Goal: Communication & Community: Answer question/provide support

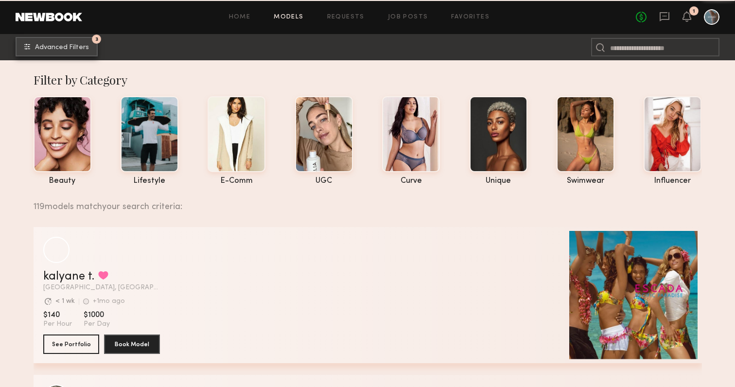
click at [61, 47] on span "Advanced Filters" at bounding box center [62, 47] width 54 height 7
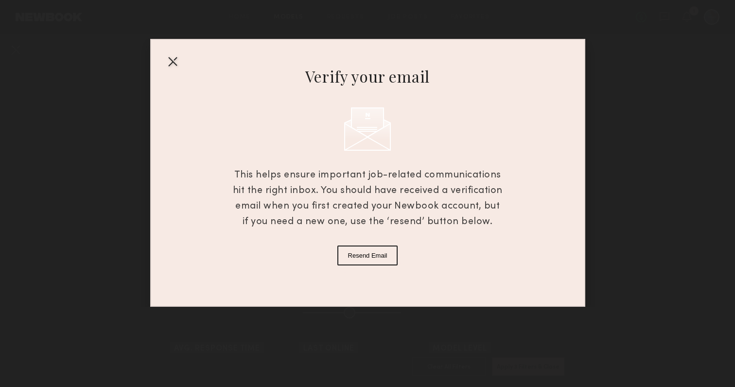
click at [171, 56] on div at bounding box center [173, 61] width 16 height 16
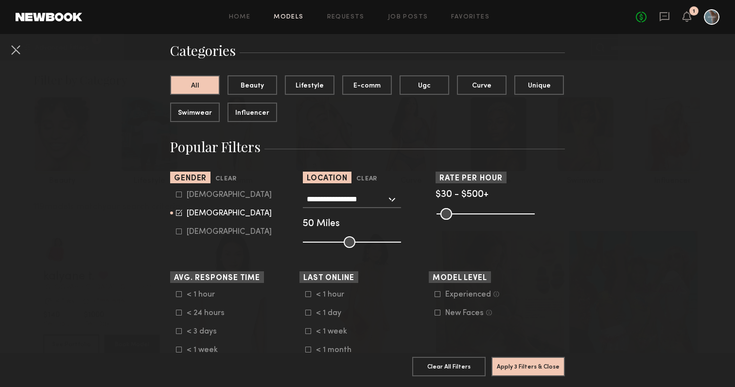
scroll to position [78, 0]
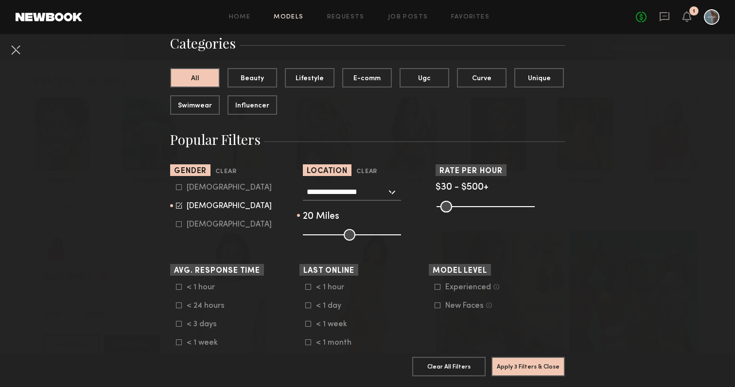
drag, startPoint x: 349, startPoint y: 232, endPoint x: 323, endPoint y: 233, distance: 25.8
type input "**"
click at [323, 233] on input "range" at bounding box center [352, 235] width 98 height 12
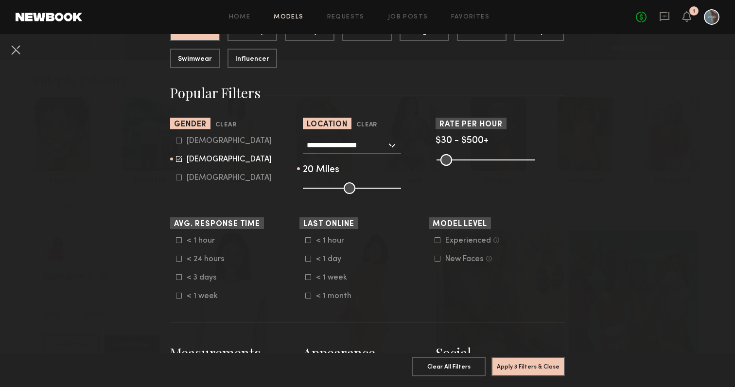
scroll to position [125, 0]
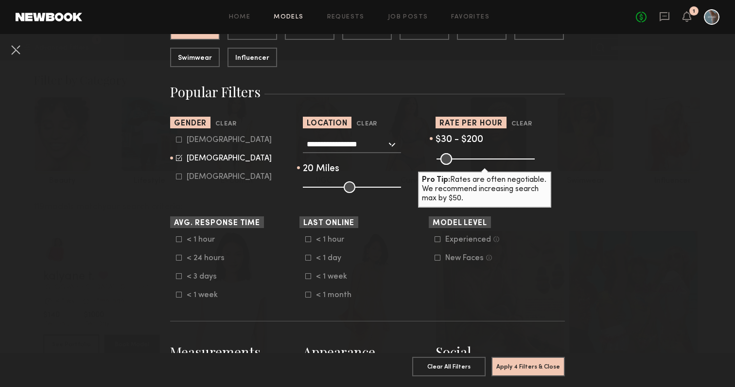
drag, startPoint x: 530, startPoint y: 157, endPoint x: 473, endPoint y: 157, distance: 56.9
click at [473, 157] on input "range" at bounding box center [486, 159] width 98 height 12
drag, startPoint x: 473, startPoint y: 158, endPoint x: 492, endPoint y: 158, distance: 19.5
type input "***"
click at [492, 158] on input "range" at bounding box center [486, 159] width 98 height 12
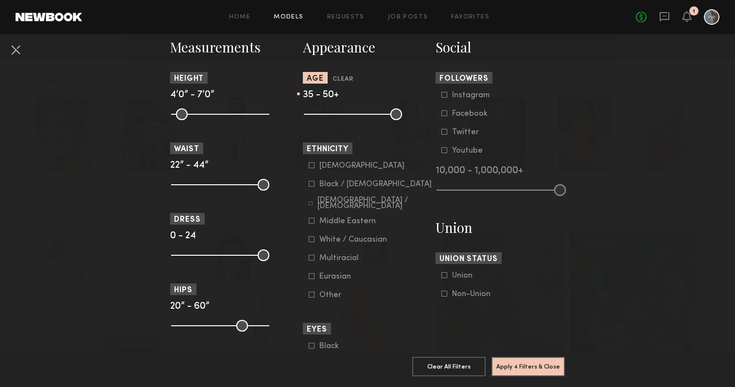
scroll to position [431, 0]
click at [311, 166] on icon at bounding box center [312, 165] width 6 height 6
click at [312, 183] on icon at bounding box center [312, 183] width 6 height 6
click at [312, 164] on icon at bounding box center [312, 164] width 6 height 6
click at [313, 203] on icon at bounding box center [311, 203] width 4 height 4
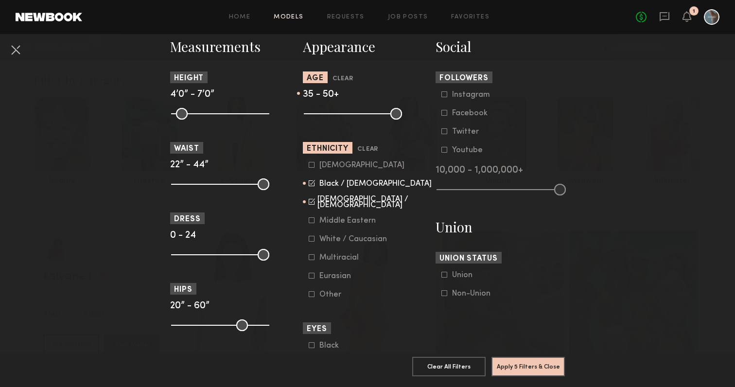
click at [313, 221] on icon at bounding box center [312, 220] width 6 height 6
click at [312, 258] on icon at bounding box center [312, 257] width 6 height 6
click at [310, 279] on icon at bounding box center [312, 276] width 6 height 6
click at [528, 366] on button "Apply 5 Filters & Close" at bounding box center [527, 365] width 73 height 19
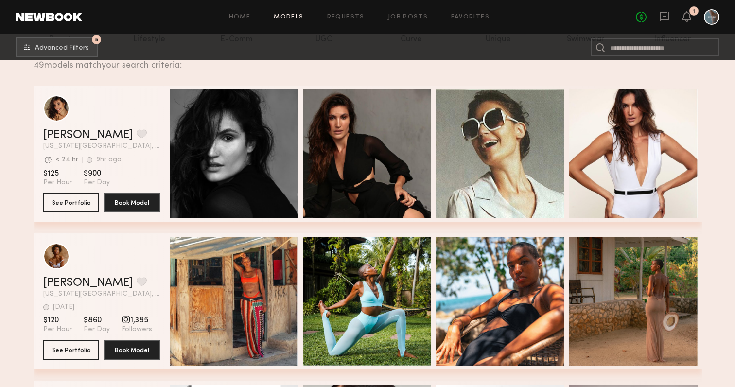
scroll to position [143, 0]
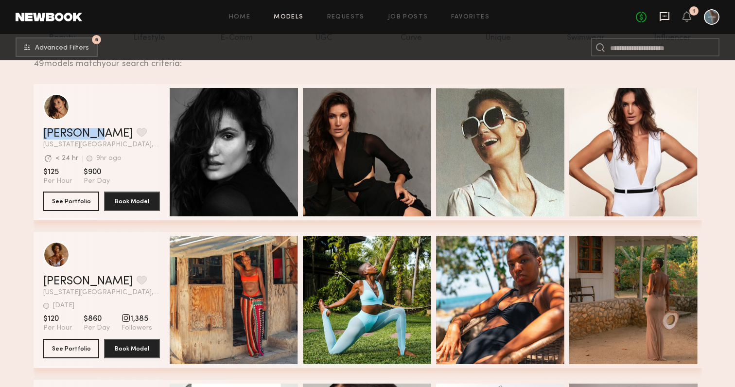
click at [666, 17] on icon at bounding box center [664, 16] width 11 height 11
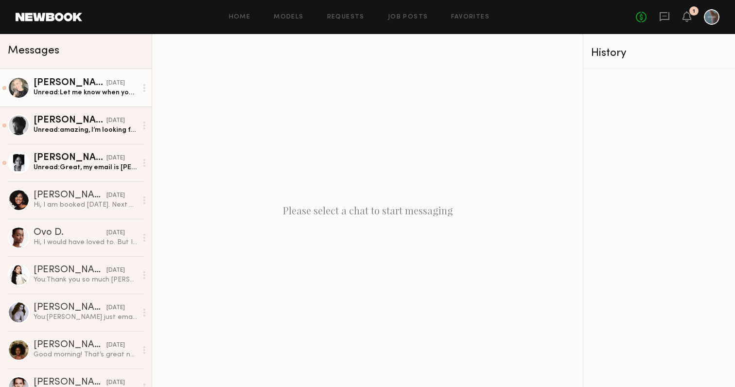
click at [89, 94] on div "Unread: Let me know when your next shoot is!" at bounding box center [86, 92] width 104 height 9
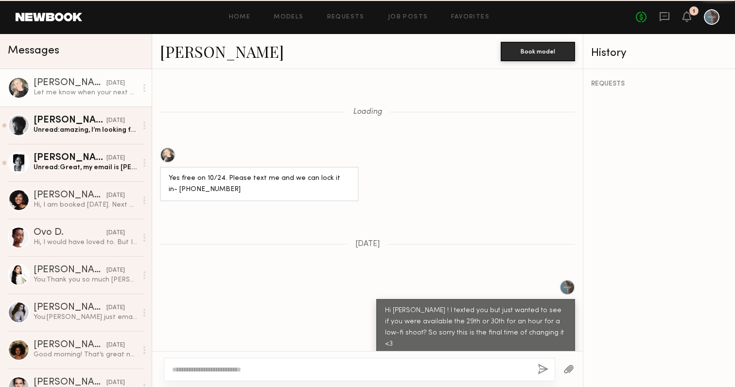
scroll to position [1108, 0]
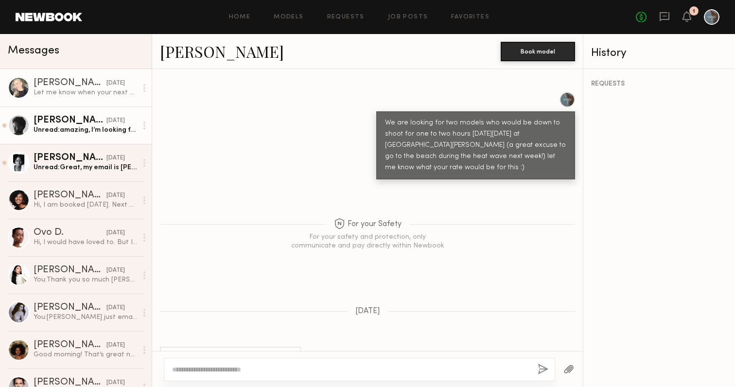
click at [82, 129] on div "Unread: amazing, I’m looking forward to hearing from you soon!" at bounding box center [86, 129] width 104 height 9
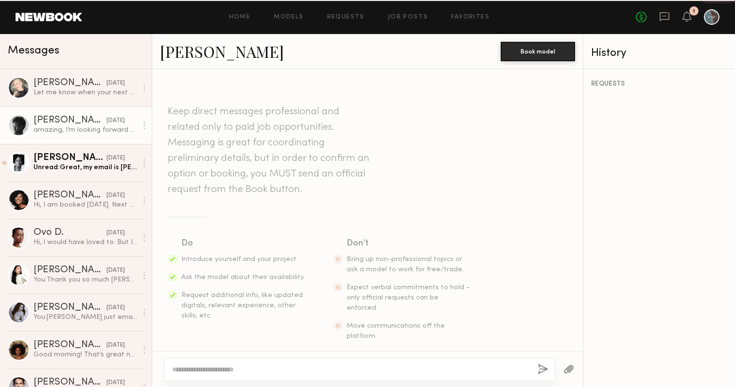
scroll to position [388, 0]
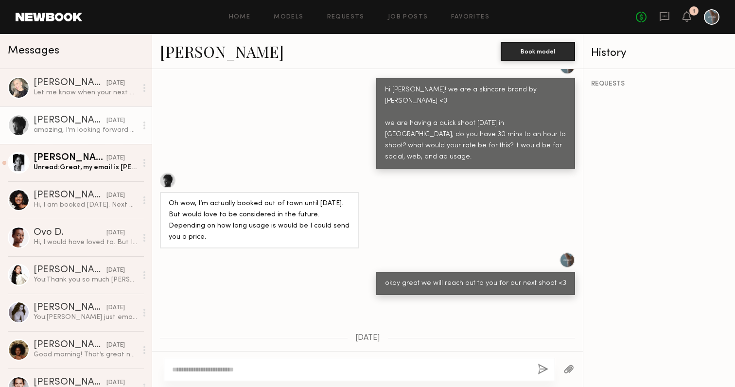
drag, startPoint x: 169, startPoint y: 137, endPoint x: 407, endPoint y: 20, distance: 265.7
click at [0, 0] on nb-messenger-layout "Home Models Requests Job Posts Favorites Sign Out No fees up to $5,000 1 Messag…" at bounding box center [367, 193] width 735 height 387
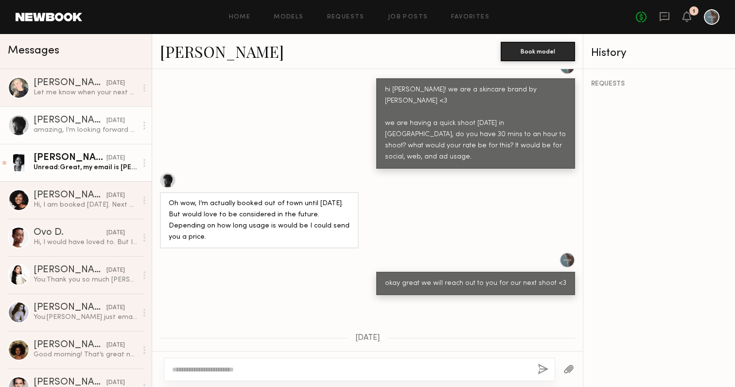
click at [70, 166] on div "Unread: Great, my email is aliceehackman@gmail.com!" at bounding box center [86, 167] width 104 height 9
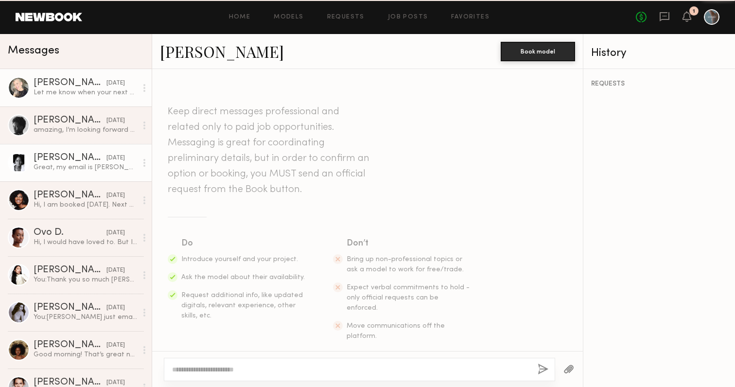
scroll to position [473, 0]
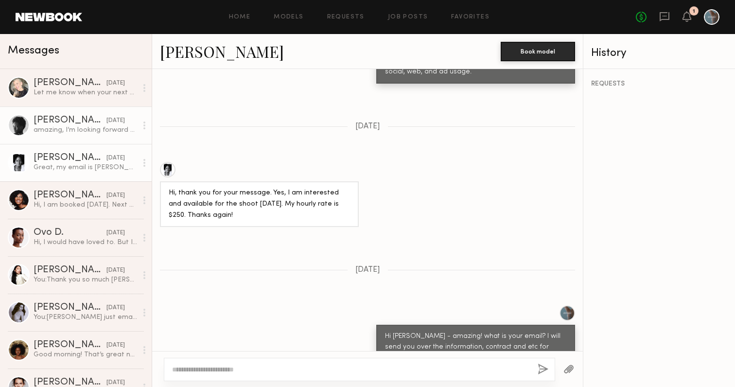
click at [93, 127] on div "amazing, I’m looking forward to hearing from you soon!" at bounding box center [86, 129] width 104 height 9
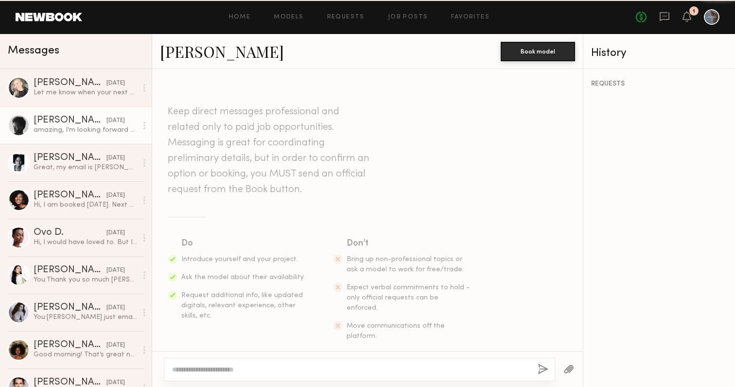
scroll to position [388, 0]
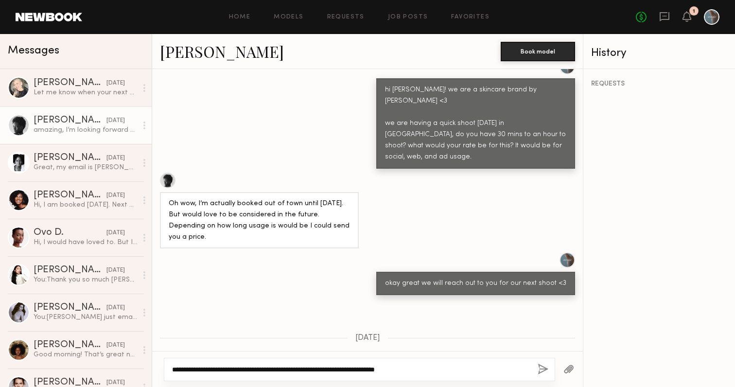
drag, startPoint x: 422, startPoint y: 371, endPoint x: 397, endPoint y: 371, distance: 25.8
click at [397, 371] on textarea "**********" at bounding box center [351, 370] width 358 height 10
paste textarea "*"
click at [434, 370] on textarea "**********" at bounding box center [351, 370] width 358 height 10
click at [368, 370] on textarea "**********" at bounding box center [351, 370] width 358 height 10
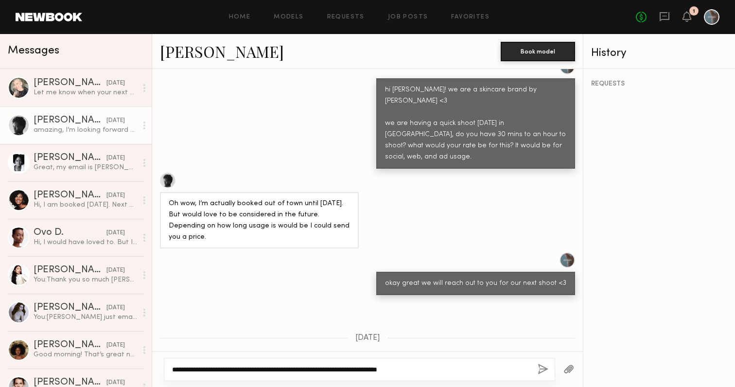
click at [368, 370] on textarea "**********" at bounding box center [351, 370] width 358 height 10
type textarea "**********"
click at [543, 368] on button "button" at bounding box center [543, 370] width 11 height 12
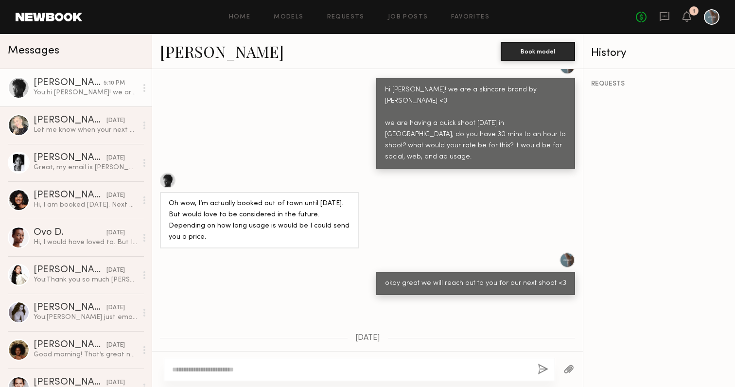
scroll to position [594, 0]
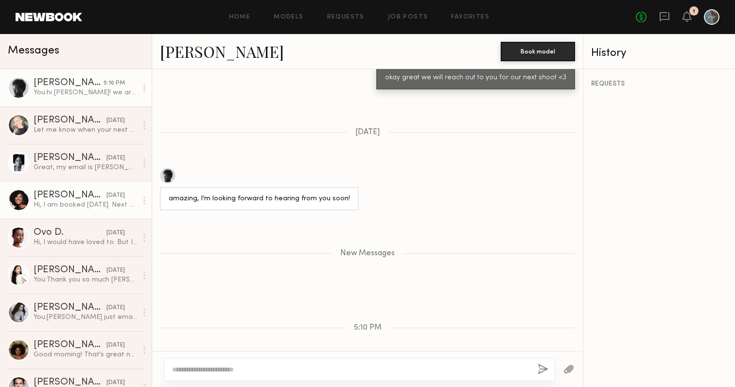
click at [74, 202] on div "Hi, I am booked [DATE]. Next week I am available on 8/21. Thanks! [PERSON_NAME]" at bounding box center [86, 204] width 104 height 9
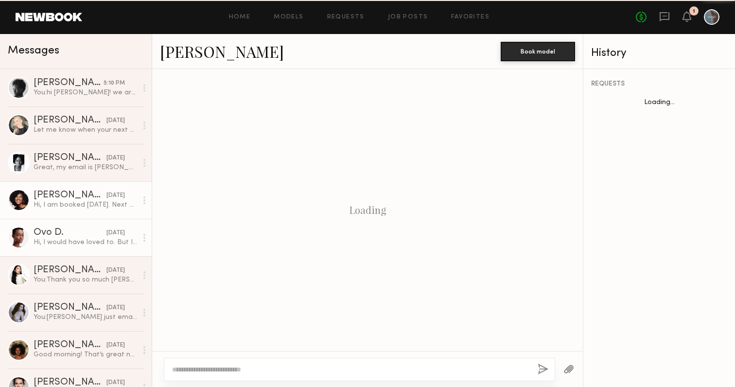
scroll to position [574, 0]
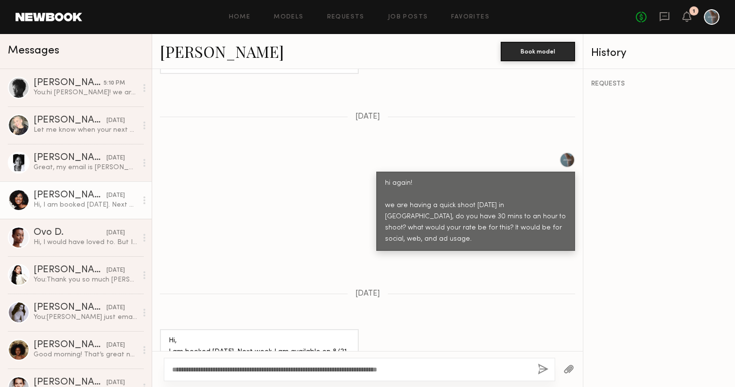
drag, startPoint x: 195, startPoint y: 370, endPoint x: 180, endPoint y: 372, distance: 15.2
click at [180, 372] on textarea "**********" at bounding box center [351, 370] width 358 height 10
type textarea "**********"
click at [541, 368] on button "button" at bounding box center [543, 370] width 11 height 12
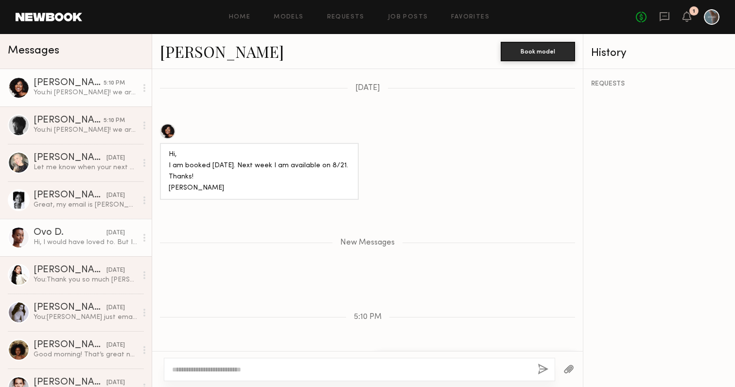
click at [88, 239] on div "Hi, I would have loved to. But I’m not in [GEOGRAPHIC_DATA] [DATE]" at bounding box center [86, 242] width 104 height 9
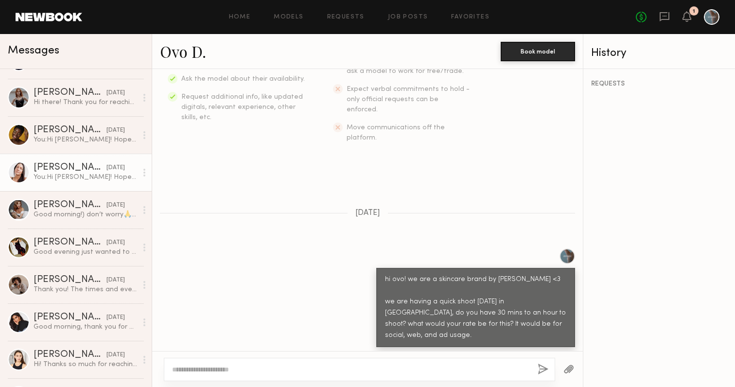
scroll to position [419, 0]
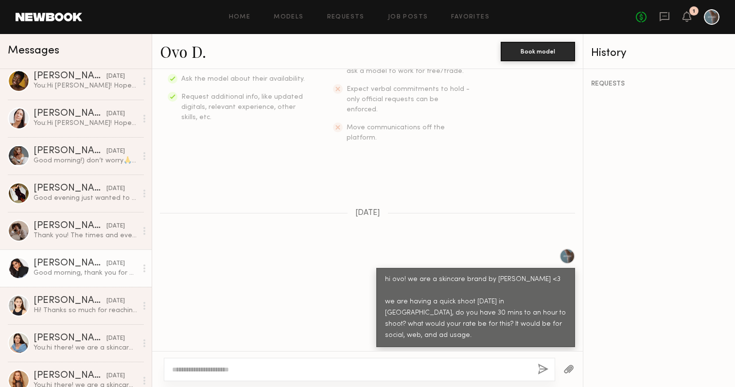
click at [60, 272] on div "Good morning, thank you for getting back to me. It would be $ 500 including tra…" at bounding box center [86, 272] width 104 height 9
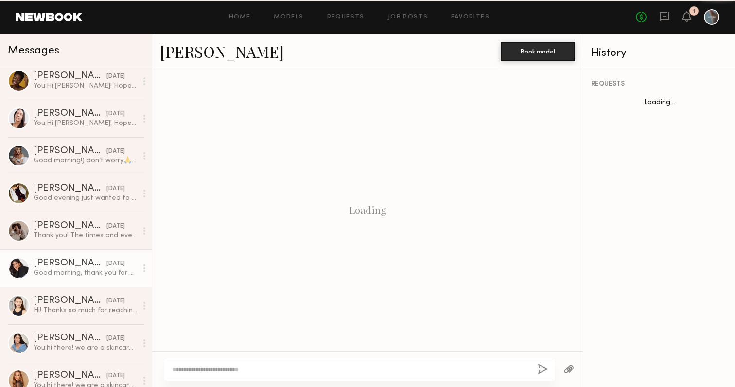
scroll to position [578, 0]
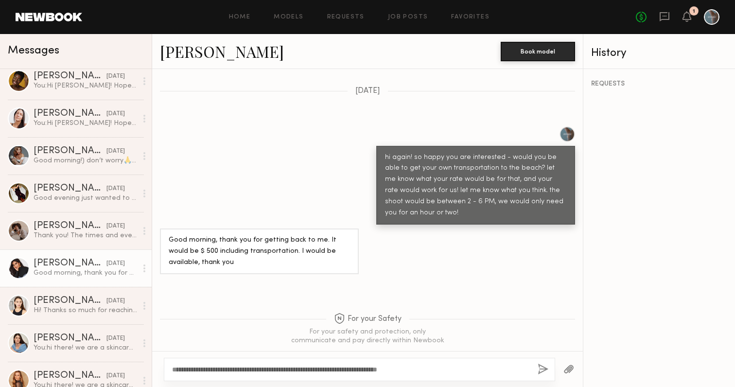
click at [196, 370] on textarea "**********" at bounding box center [351, 370] width 358 height 10
type textarea "**********"
click at [545, 365] on button "button" at bounding box center [543, 370] width 11 height 12
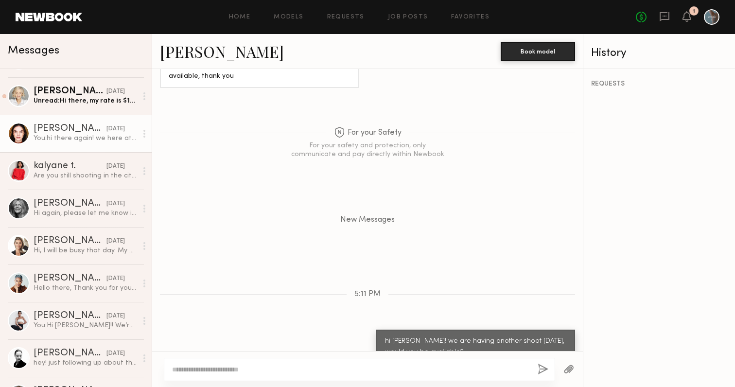
scroll to position [777, 0]
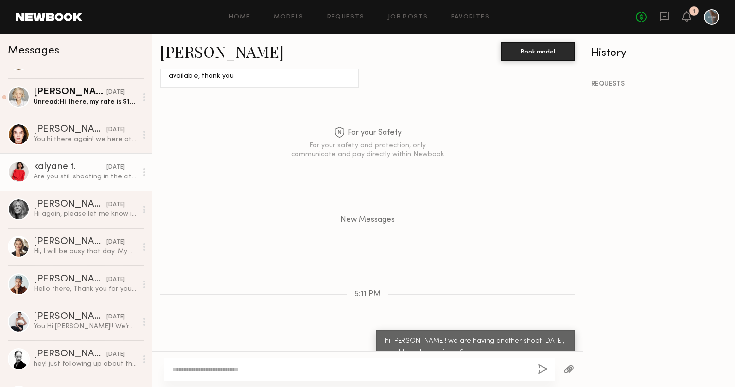
click at [72, 173] on div "Are you still shooting in the city ? Thank you" at bounding box center [86, 176] width 104 height 9
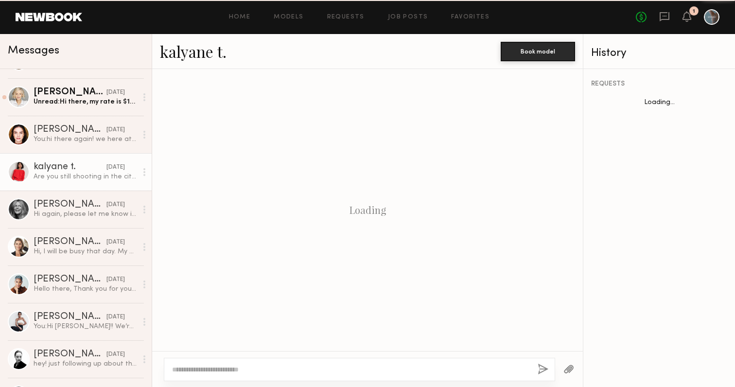
scroll to position [835, 0]
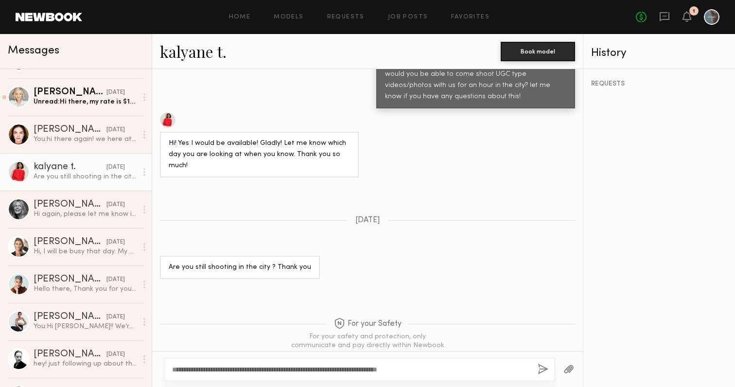
drag, startPoint x: 196, startPoint y: 369, endPoint x: 180, endPoint y: 371, distance: 16.6
click at [180, 371] on textarea "**********" at bounding box center [351, 370] width 358 height 10
type textarea "**********"
click at [543, 366] on button "button" at bounding box center [543, 370] width 11 height 12
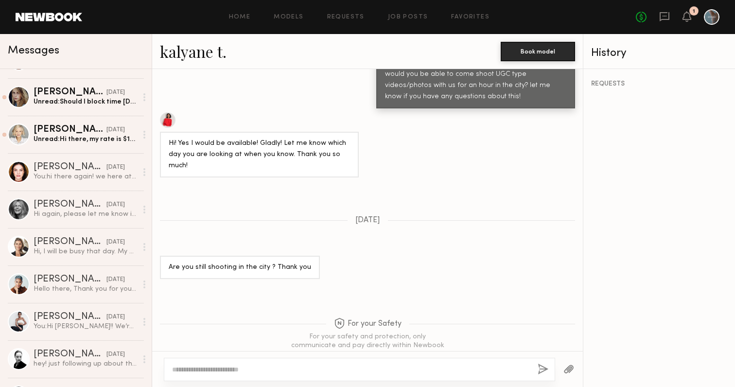
scroll to position [0, 0]
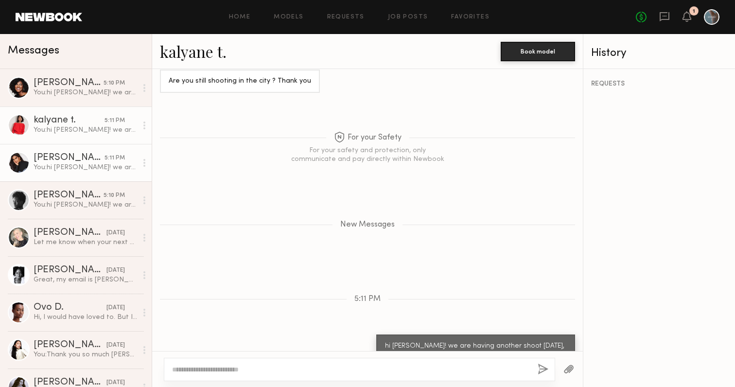
click at [57, 163] on div "You: hi leonela! we are having another shoot next friday the 12th, would you be…" at bounding box center [86, 167] width 104 height 9
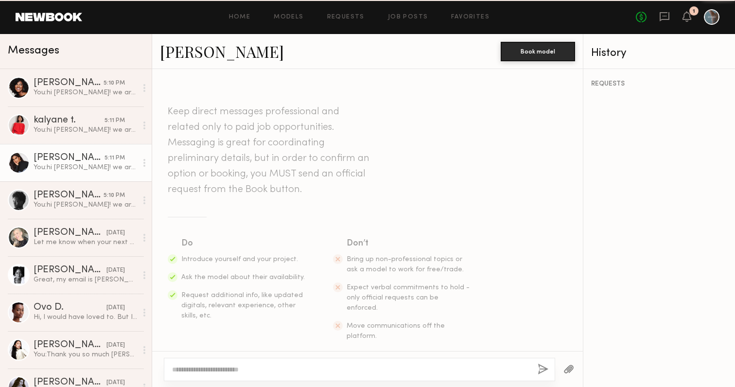
scroll to position [709, 0]
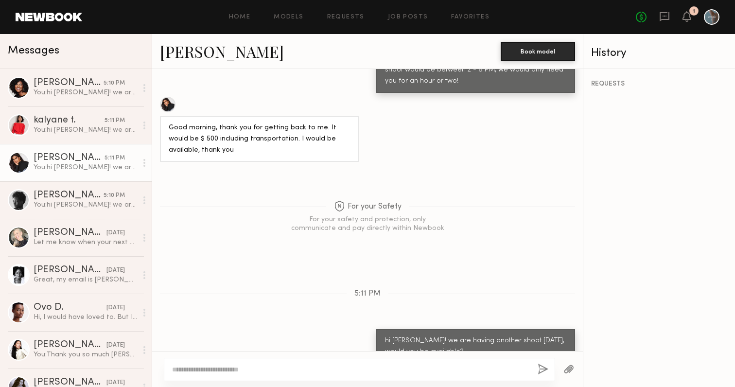
click at [212, 50] on link "[PERSON_NAME]" at bounding box center [222, 51] width 124 height 21
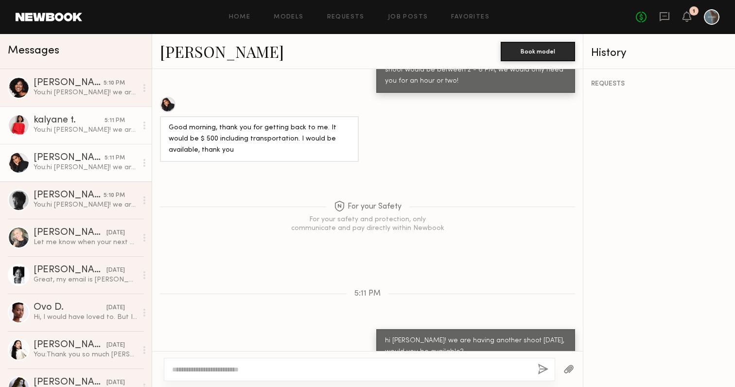
click at [56, 128] on div "You: hi kalyane! we are having another shoot next friday the 12th, would you be…" at bounding box center [86, 129] width 104 height 9
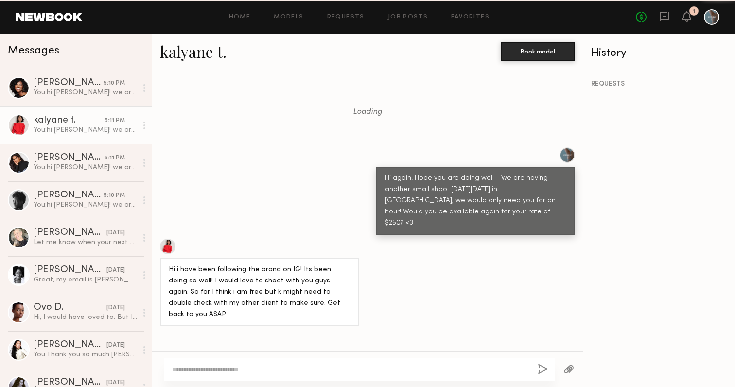
scroll to position [947, 0]
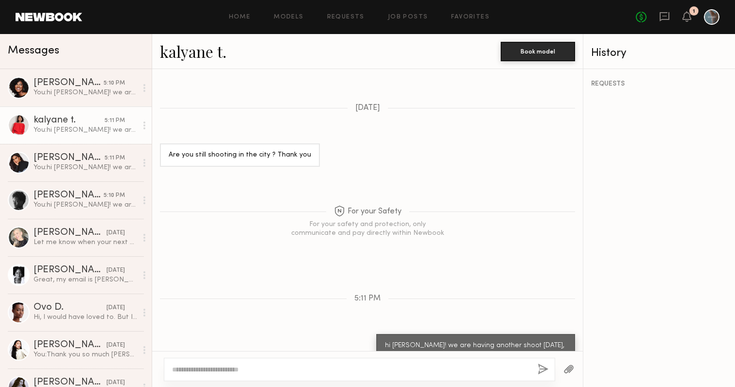
click at [186, 55] on link "kalyane t." at bounding box center [193, 51] width 67 height 21
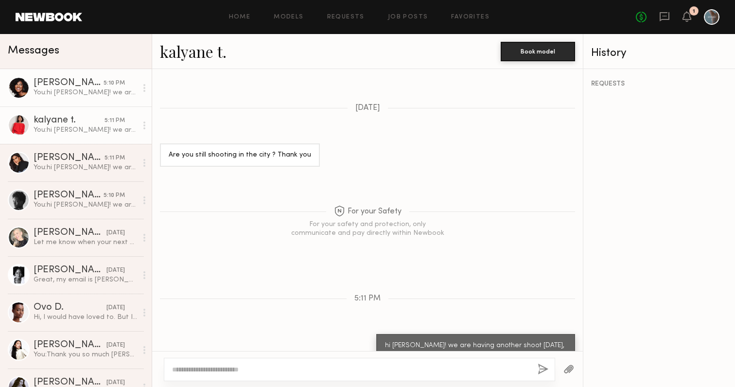
click at [44, 88] on div "[PERSON_NAME]" at bounding box center [69, 83] width 70 height 10
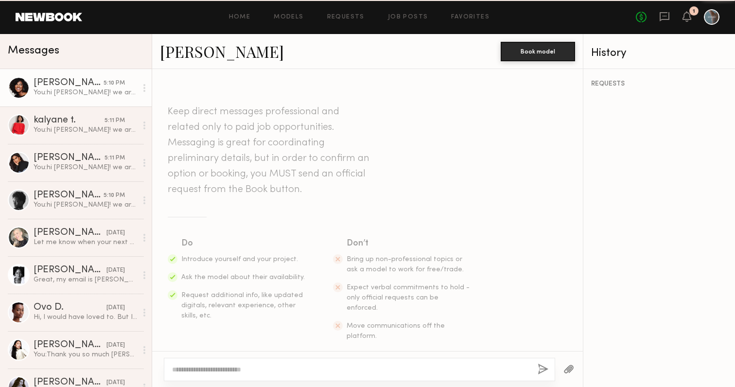
scroll to position [705, 0]
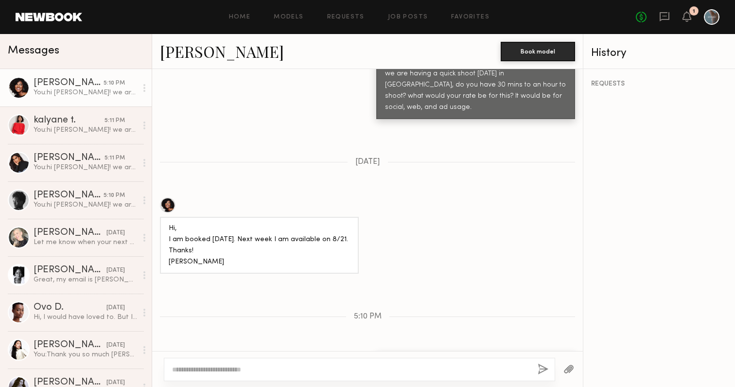
click at [166, 197] on div at bounding box center [168, 205] width 16 height 16
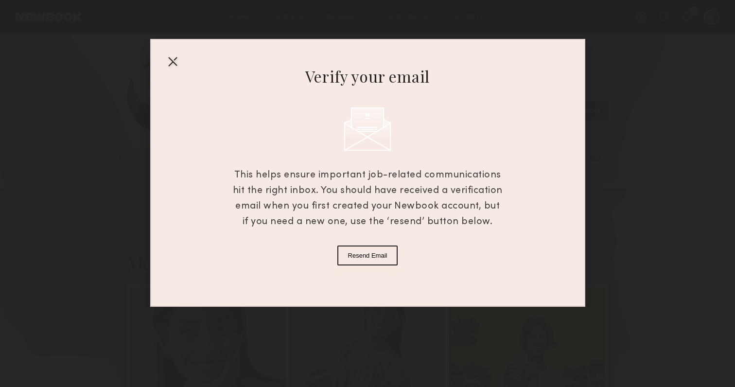
click at [169, 61] on div at bounding box center [173, 61] width 16 height 16
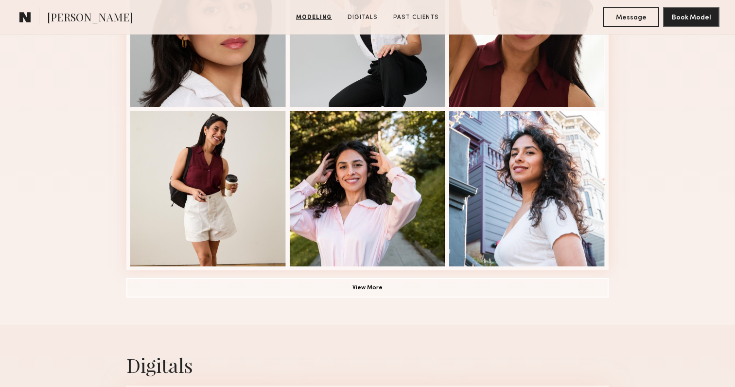
scroll to position [657, 0]
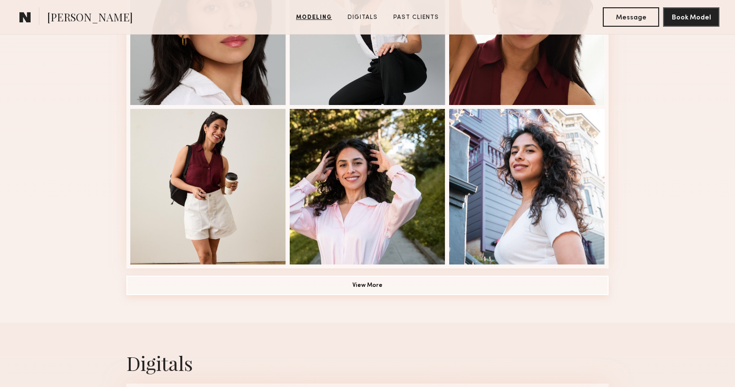
click at [348, 291] on button "View More" at bounding box center [367, 285] width 482 height 19
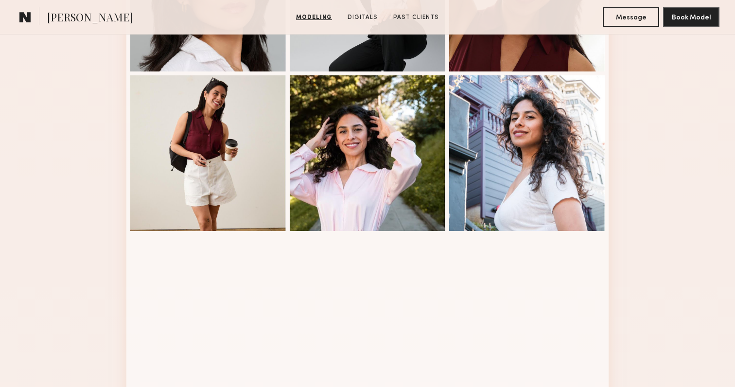
scroll to position [691, 0]
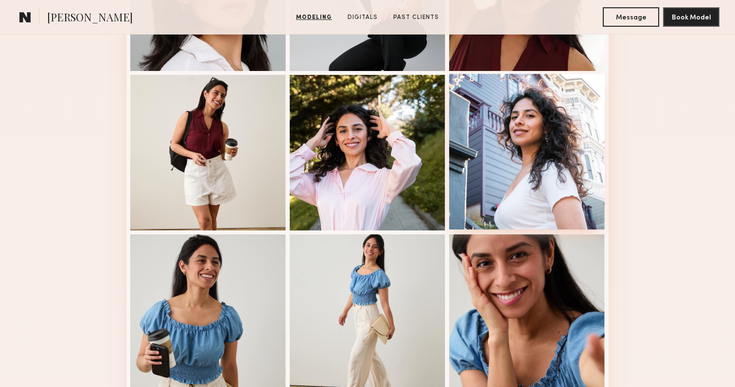
click at [534, 152] on div at bounding box center [527, 152] width 156 height 156
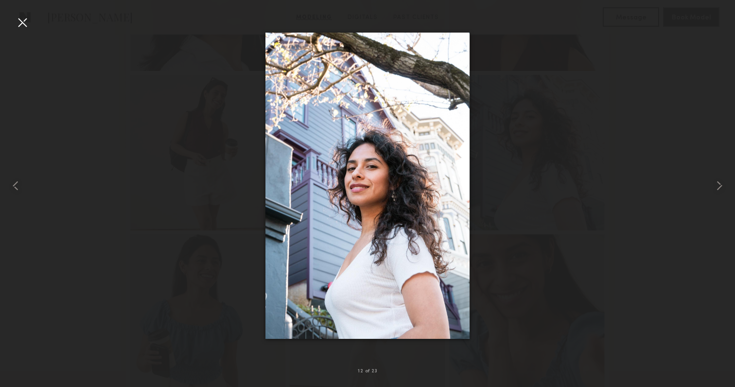
drag, startPoint x: 315, startPoint y: 182, endPoint x: 542, endPoint y: 3, distance: 289.0
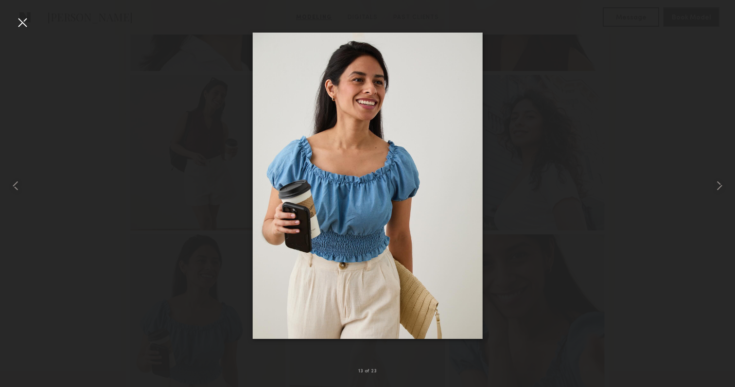
click at [571, 119] on div at bounding box center [367, 186] width 735 height 340
click at [17, 23] on div at bounding box center [23, 23] width 16 height 16
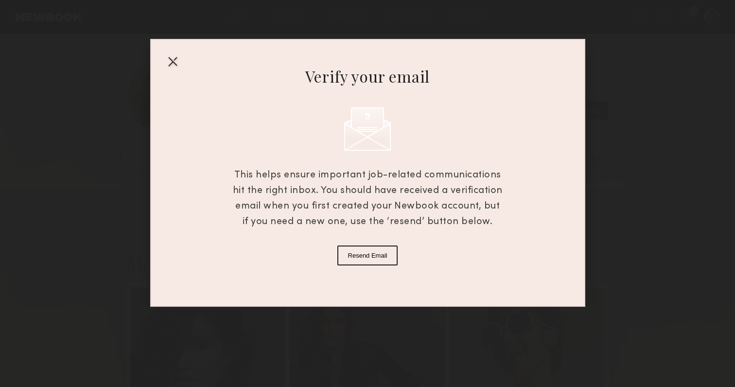
click at [172, 58] on div at bounding box center [173, 61] width 16 height 16
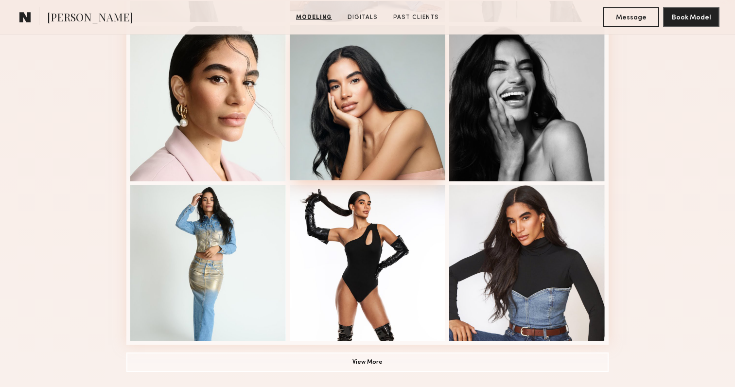
scroll to position [583, 0]
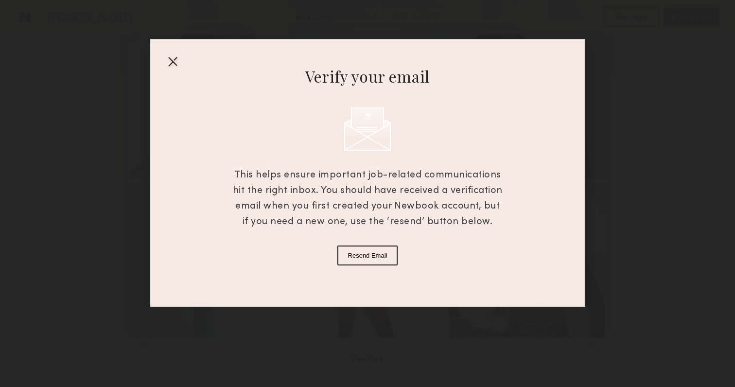
click at [175, 63] on div at bounding box center [173, 61] width 16 height 16
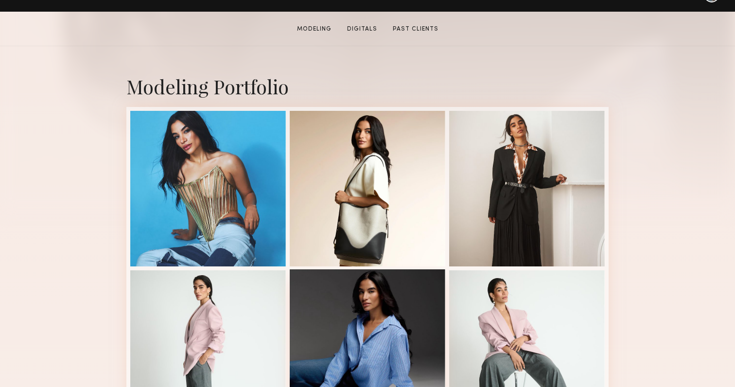
scroll to position [191, 0]
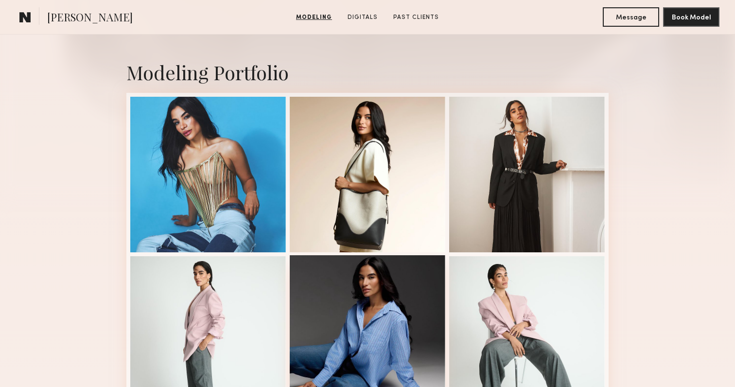
click at [344, 275] on div at bounding box center [368, 333] width 156 height 156
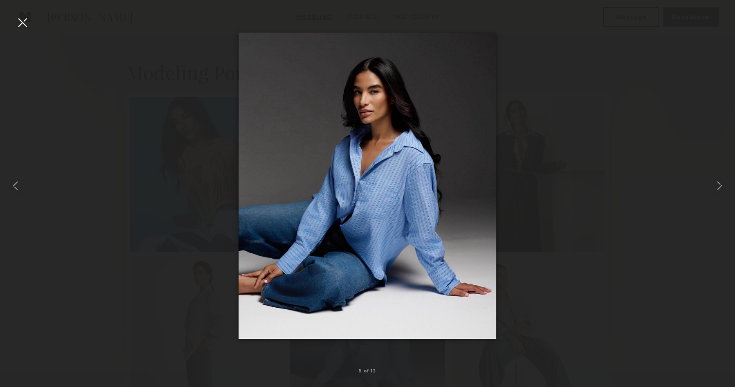
drag, startPoint x: 381, startPoint y: 145, endPoint x: 411, endPoint y: 2, distance: 145.6
click at [0, 0] on nb-gallery-light "5 of 12" at bounding box center [367, 193] width 735 height 387
click at [586, 67] on div at bounding box center [367, 186] width 735 height 340
click at [99, 121] on div at bounding box center [367, 186] width 735 height 340
click at [18, 21] on div at bounding box center [23, 23] width 16 height 16
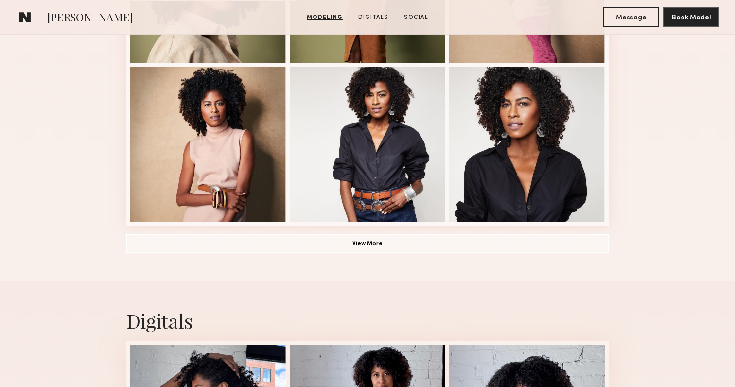
scroll to position [799, 0]
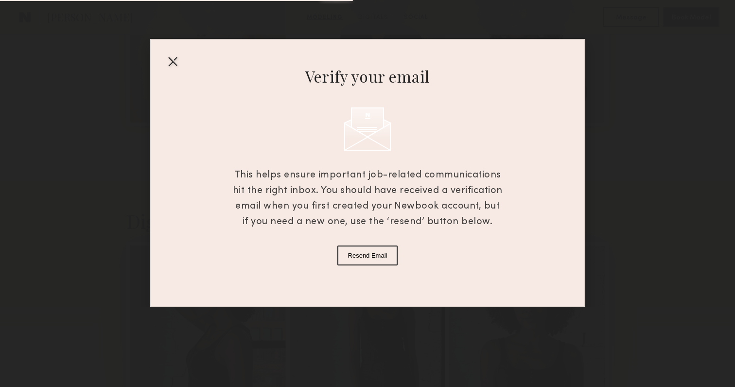
click at [172, 53] on div "Verify your email This helps ensure important job-related communications hit th…" at bounding box center [367, 173] width 435 height 268
click at [172, 59] on div at bounding box center [173, 61] width 16 height 16
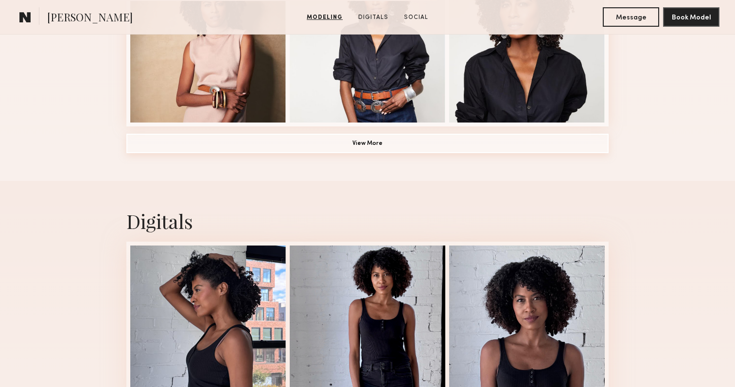
click at [275, 144] on button "View More" at bounding box center [367, 143] width 482 height 19
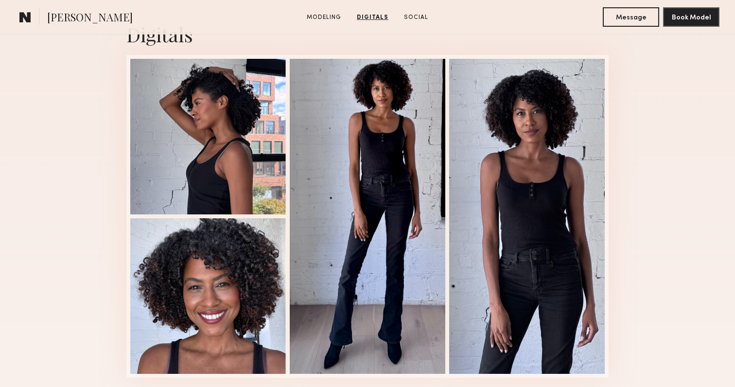
scroll to position [1484, 0]
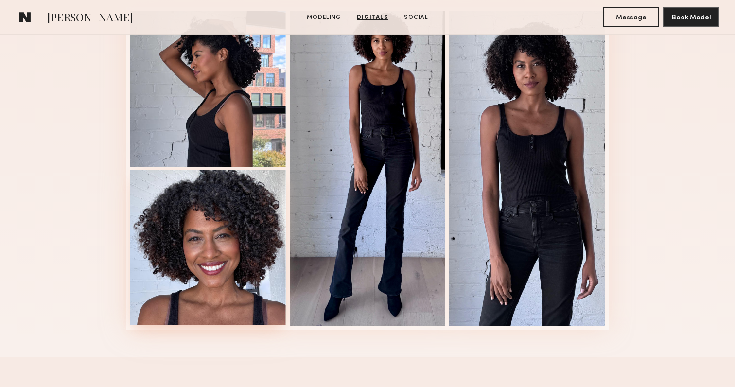
click at [198, 260] on div at bounding box center [208, 248] width 156 height 156
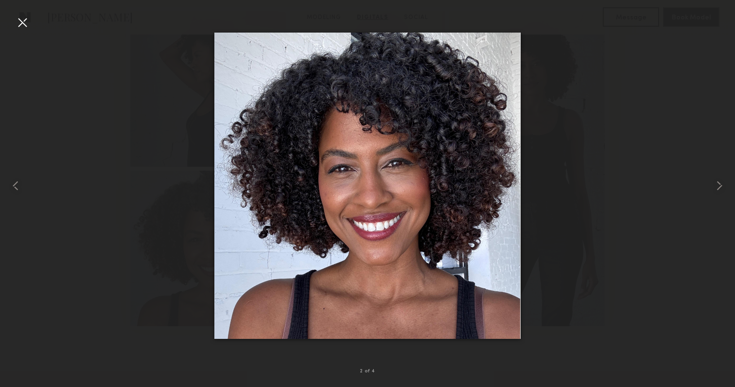
drag, startPoint x: 330, startPoint y: 149, endPoint x: 518, endPoint y: 2, distance: 238.0
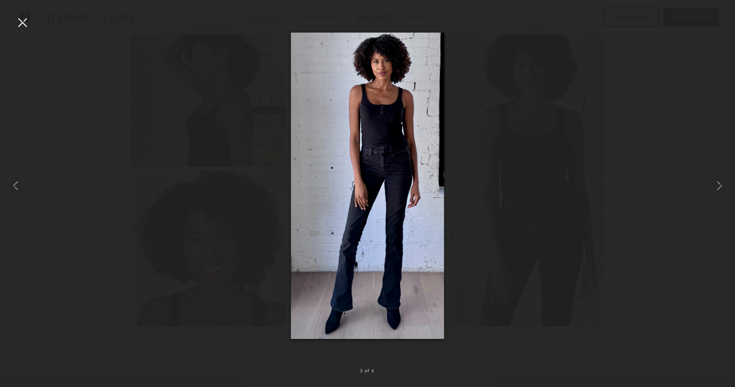
click at [510, 87] on div at bounding box center [367, 186] width 735 height 340
